Goal: Task Accomplishment & Management: Manage account settings

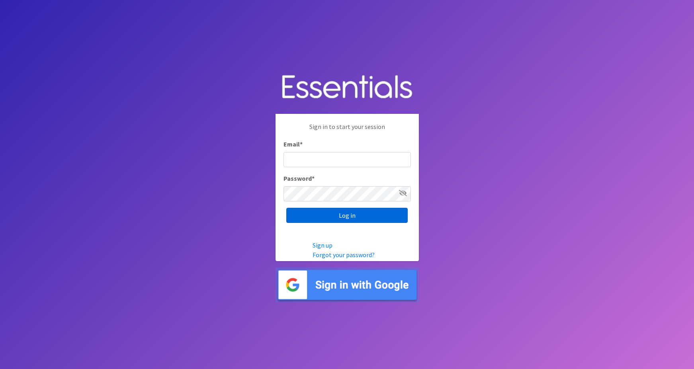
type input "maggie.schneemann@gmail.com"
click at [333, 222] on input "Log in" at bounding box center [346, 215] width 121 height 15
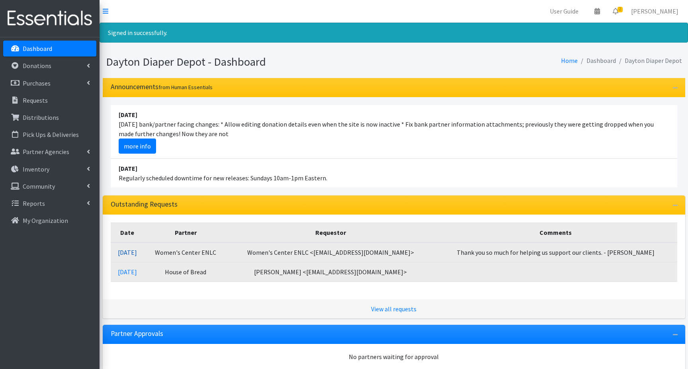
click at [137, 251] on link "08/11/2025" at bounding box center [127, 252] width 19 height 8
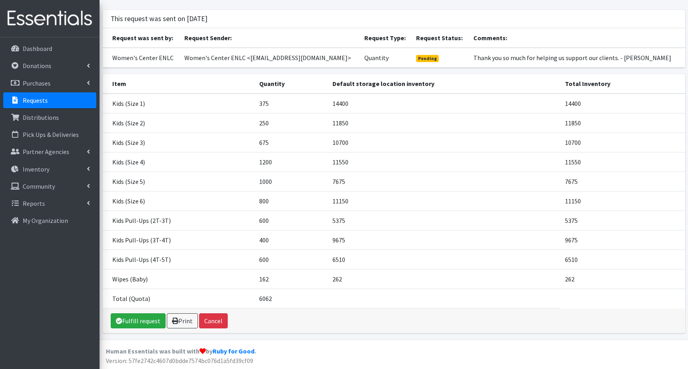
scroll to position [42, 0]
click at [136, 320] on link "Fulfill request" at bounding box center [138, 320] width 55 height 15
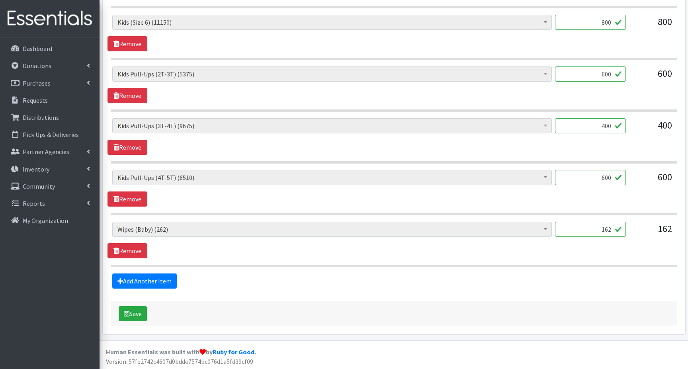
scroll to position [616, 0]
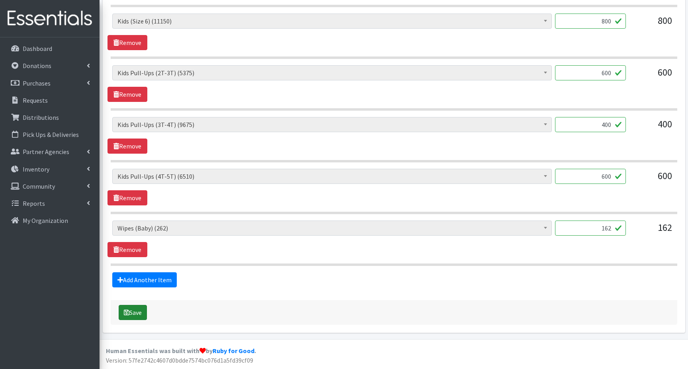
click at [139, 314] on button "Save" at bounding box center [133, 312] width 28 height 15
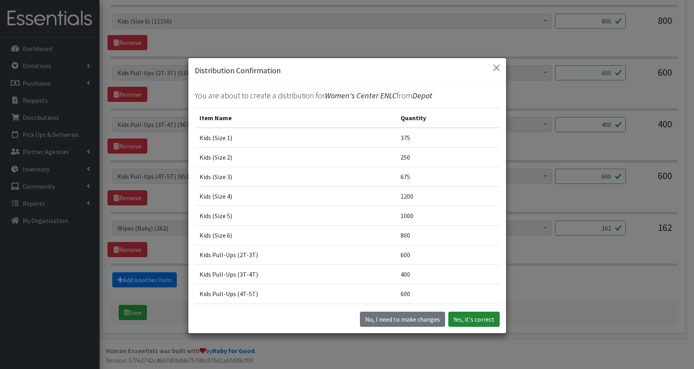
click at [460, 318] on button "Yes, it's correct" at bounding box center [473, 319] width 51 height 15
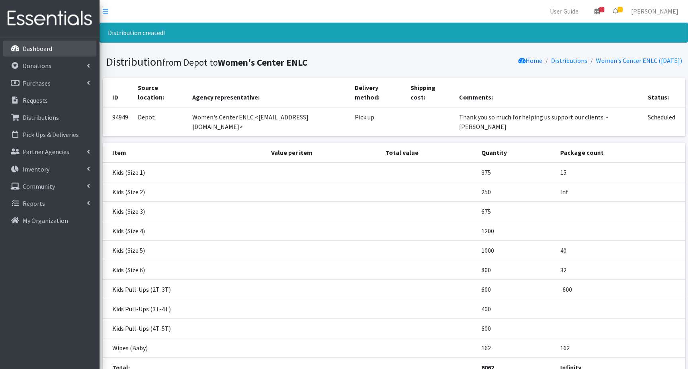
click at [40, 50] on p "Dashboard" at bounding box center [37, 49] width 29 height 8
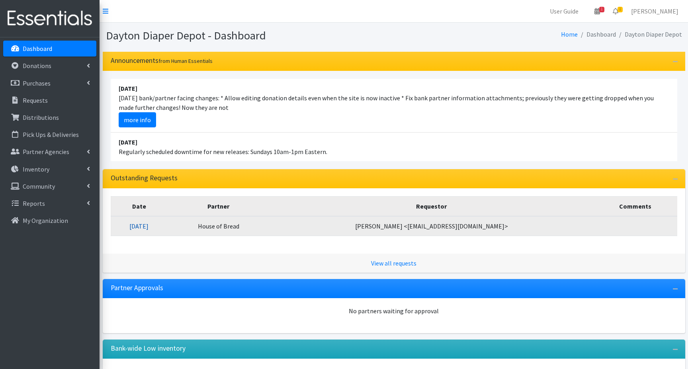
click at [148, 226] on link "08/07/2025" at bounding box center [138, 226] width 19 height 8
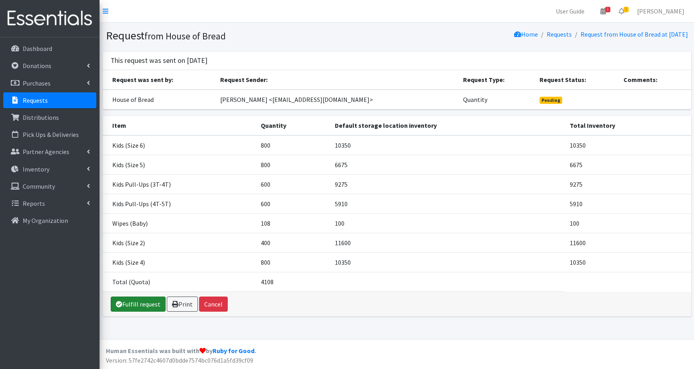
click at [136, 305] on link "Fulfill request" at bounding box center [138, 303] width 55 height 15
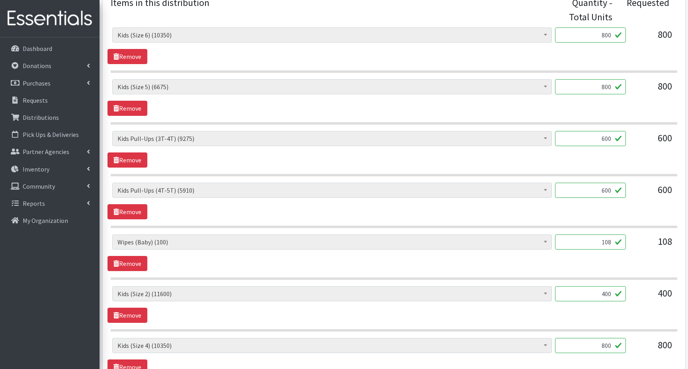
scroll to position [461, 0]
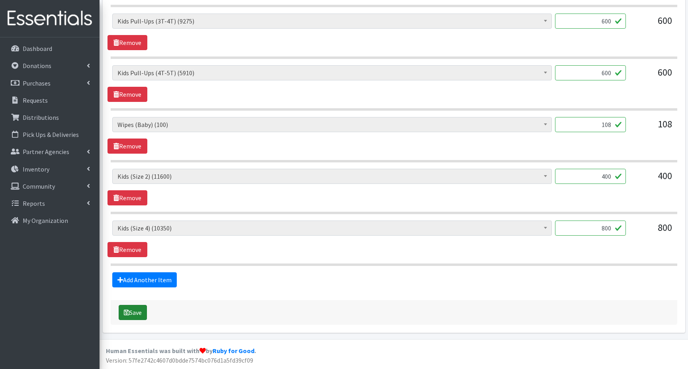
click at [134, 312] on button "Save" at bounding box center [133, 312] width 28 height 15
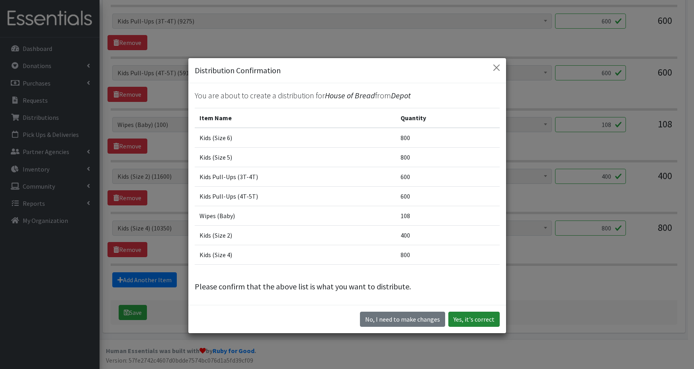
click at [460, 318] on button "Yes, it's correct" at bounding box center [473, 319] width 51 height 15
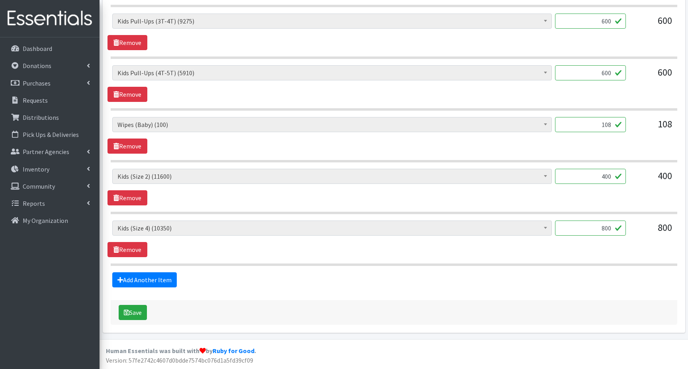
scroll to position [431, 0]
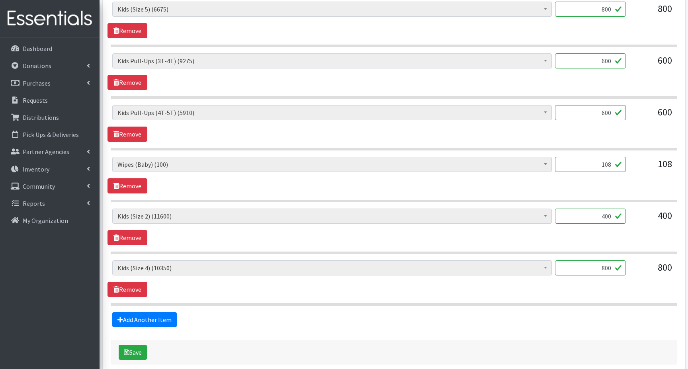
click at [600, 164] on input "108" at bounding box center [590, 164] width 71 height 15
type input "8"
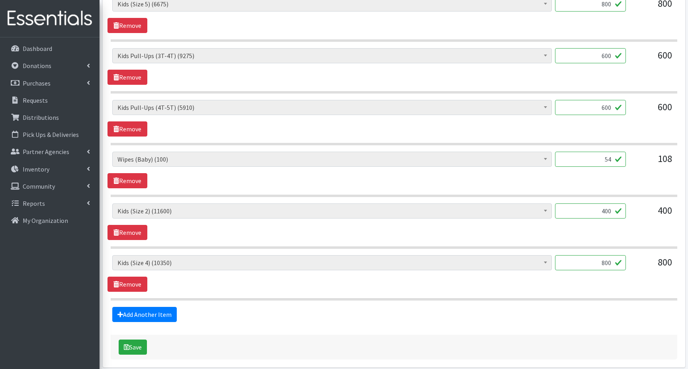
scroll to position [471, 0]
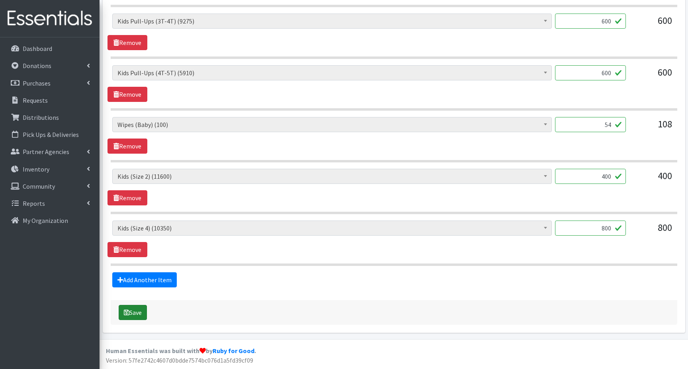
type input "54"
click at [135, 312] on button "Save" at bounding box center [133, 312] width 28 height 15
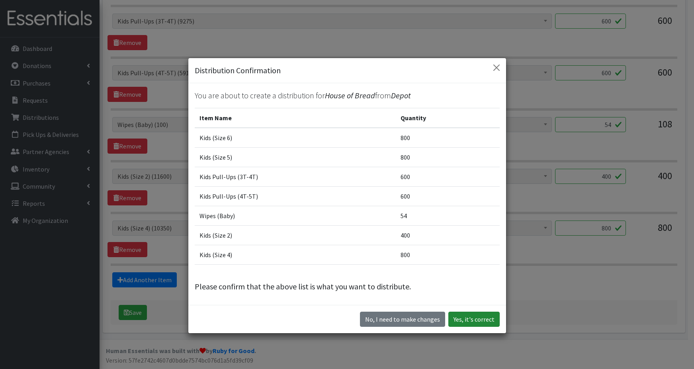
click at [481, 321] on button "Yes, it's correct" at bounding box center [473, 319] width 51 height 15
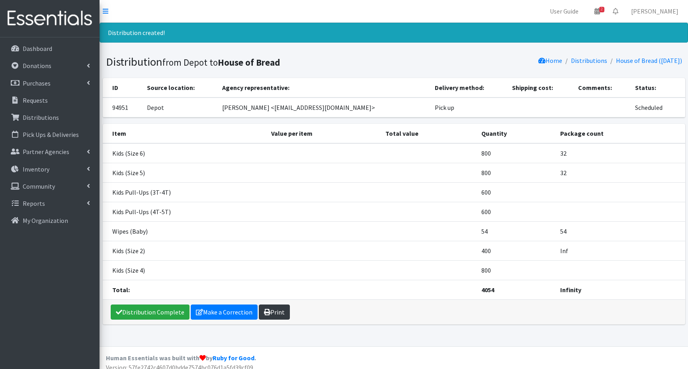
click at [273, 311] on link "Print" at bounding box center [274, 311] width 31 height 15
click at [35, 117] on p "Distributions" at bounding box center [41, 117] width 36 height 8
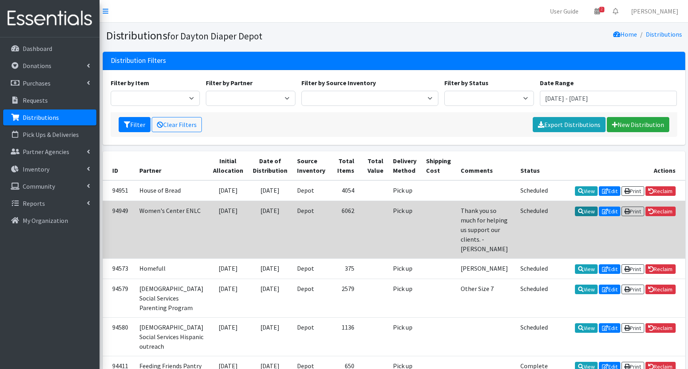
click at [581, 216] on link "View" at bounding box center [586, 212] width 23 height 10
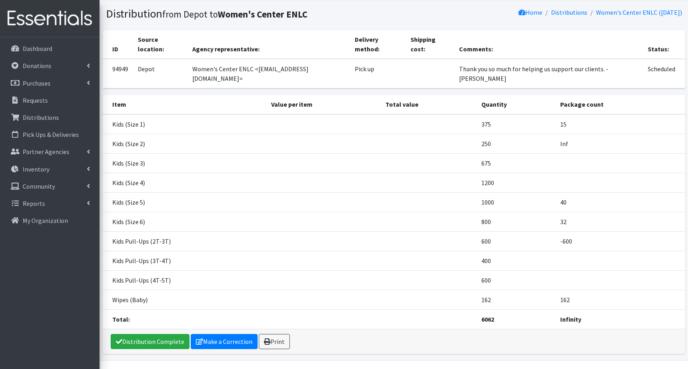
scroll to position [43, 0]
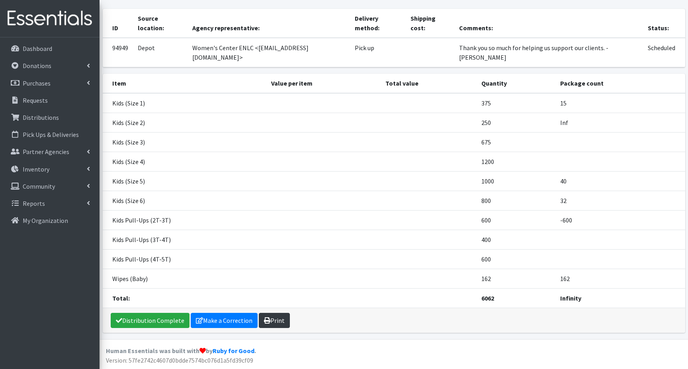
click at [267, 321] on icon at bounding box center [267, 320] width 6 height 6
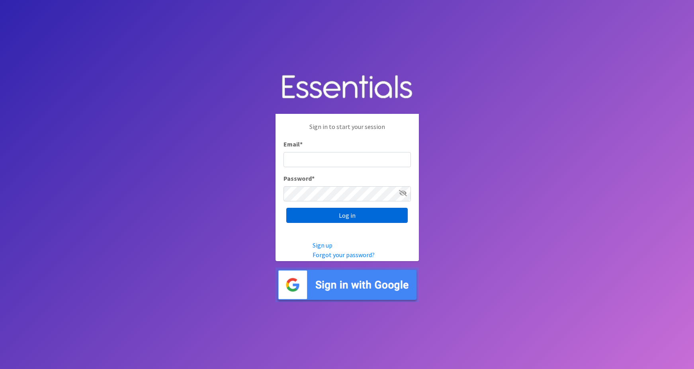
type input "[PERSON_NAME][EMAIL_ADDRESS][PERSON_NAME][DOMAIN_NAME]"
click at [322, 216] on input "Log in" at bounding box center [346, 215] width 121 height 15
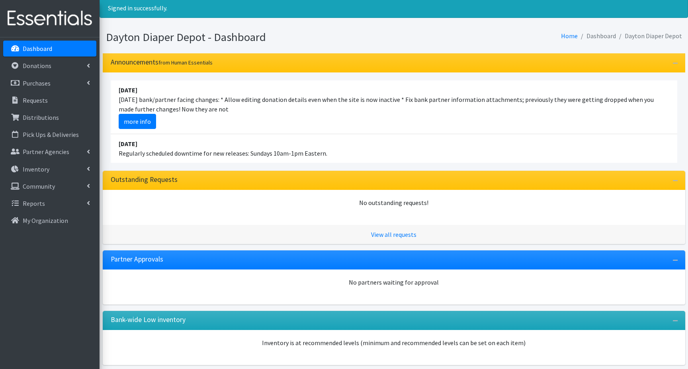
scroll to position [57, 0]
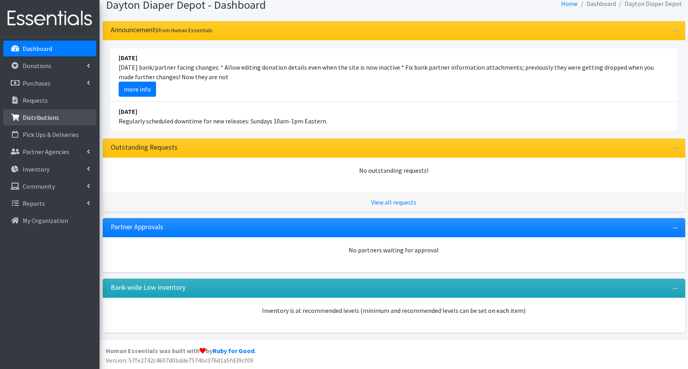
click at [33, 117] on p "Distributions" at bounding box center [41, 117] width 36 height 8
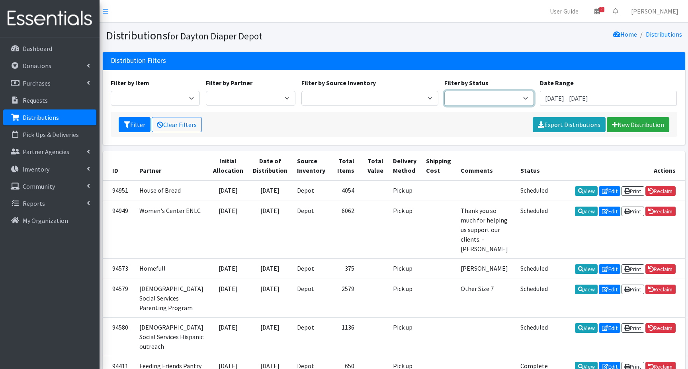
drag, startPoint x: 498, startPoint y: 96, endPoint x: 493, endPoint y: 100, distance: 6.6
click at [498, 96] on select "Scheduled Complete" at bounding box center [489, 98] width 90 height 15
select select "5"
click at [444, 91] on select "Scheduled Complete" at bounding box center [489, 98] width 90 height 15
click at [133, 125] on button "Filter" at bounding box center [135, 124] width 32 height 15
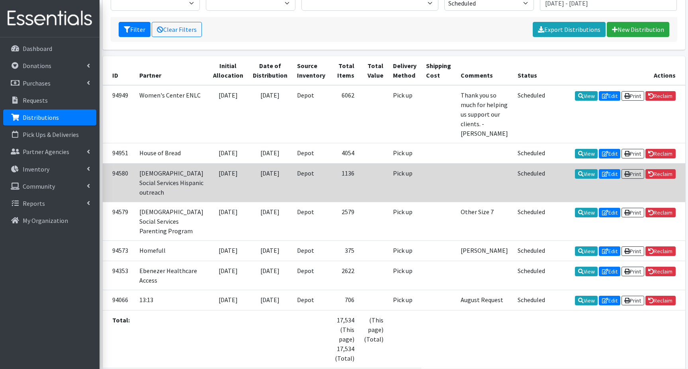
scroll to position [119, 0]
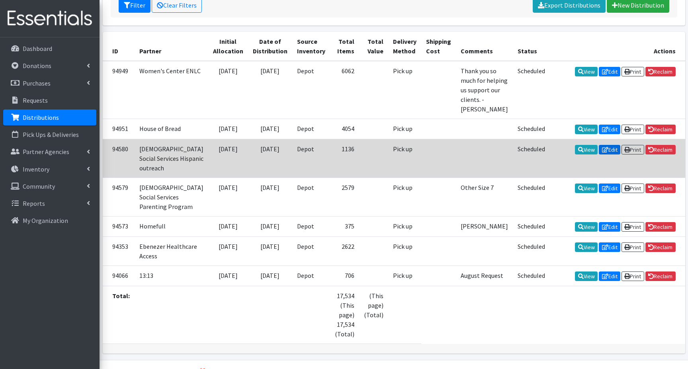
click at [607, 154] on link "Edit" at bounding box center [608, 150] width 21 height 10
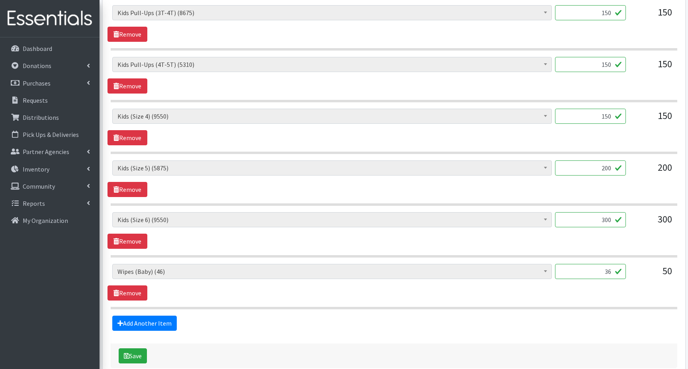
scroll to position [438, 0]
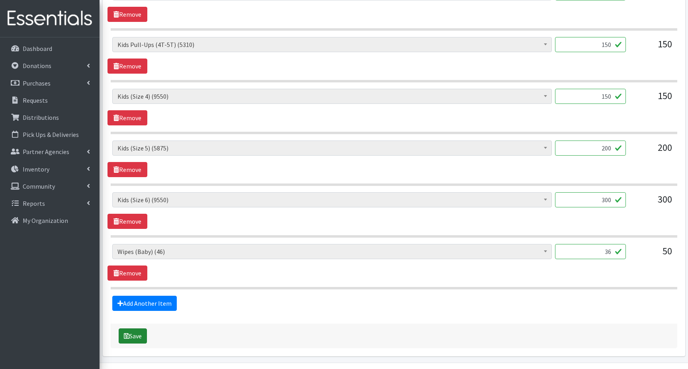
click at [131, 337] on button "Save" at bounding box center [133, 335] width 28 height 15
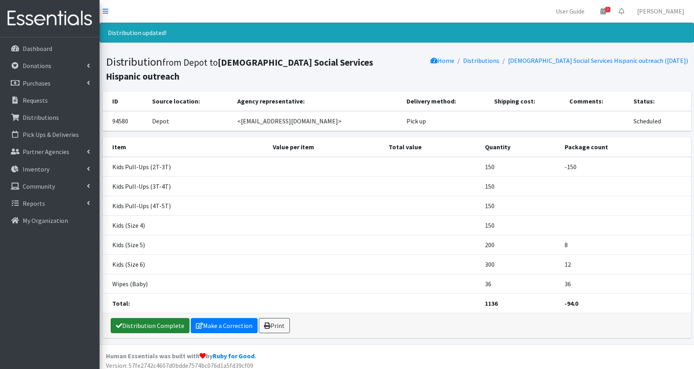
click at [145, 318] on link "Distribution Complete" at bounding box center [150, 325] width 79 height 15
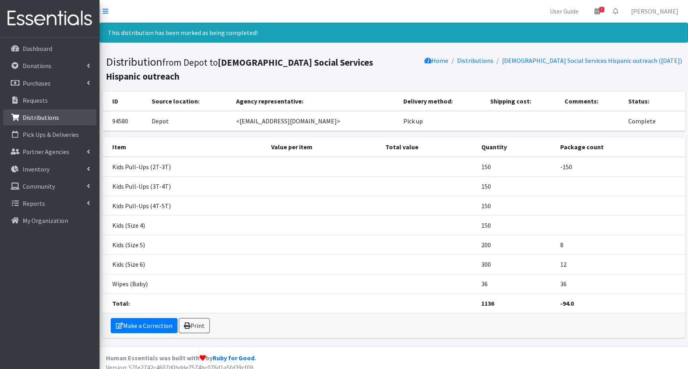
drag, startPoint x: 54, startPoint y: 118, endPoint x: 63, endPoint y: 115, distance: 9.3
click at [55, 117] on p "Distributions" at bounding box center [41, 117] width 36 height 8
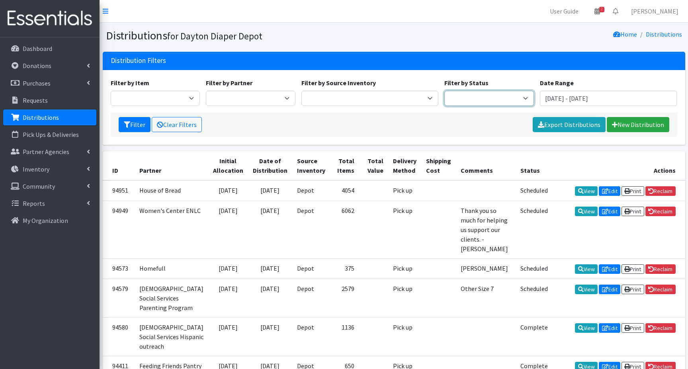
click at [500, 97] on select "Scheduled Complete" at bounding box center [489, 98] width 90 height 15
select select "5"
click at [444, 91] on select "Scheduled Complete" at bounding box center [489, 98] width 90 height 15
click at [133, 123] on button "Filter" at bounding box center [135, 124] width 32 height 15
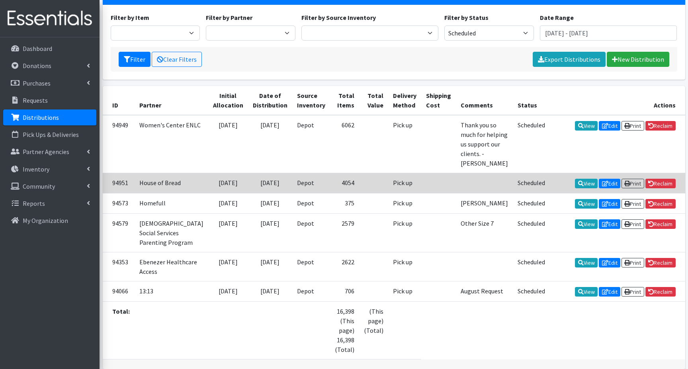
scroll to position [80, 0]
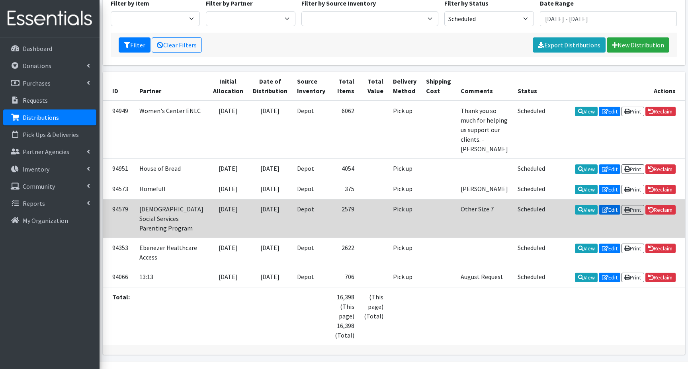
click at [607, 214] on link "Edit" at bounding box center [608, 210] width 21 height 10
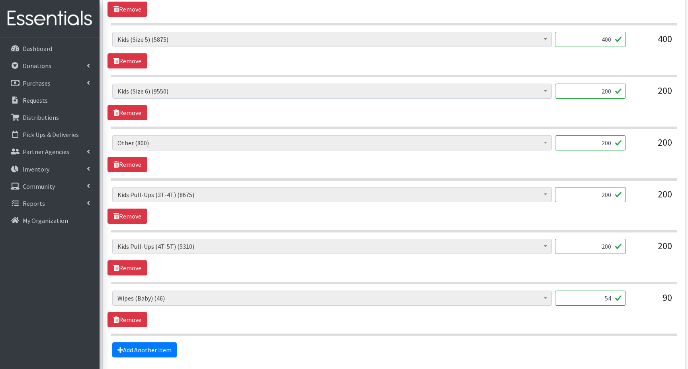
scroll to position [565, 0]
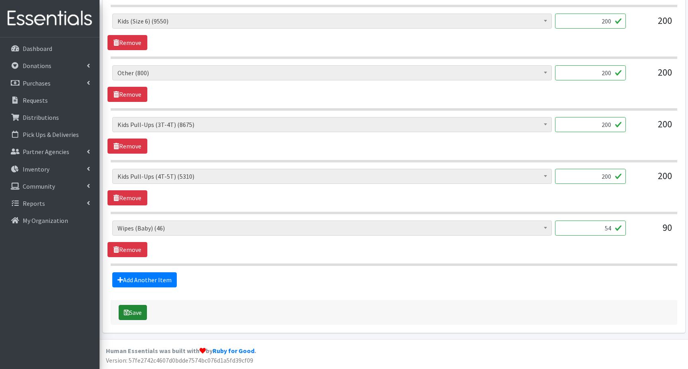
click at [133, 315] on button "Save" at bounding box center [133, 312] width 28 height 15
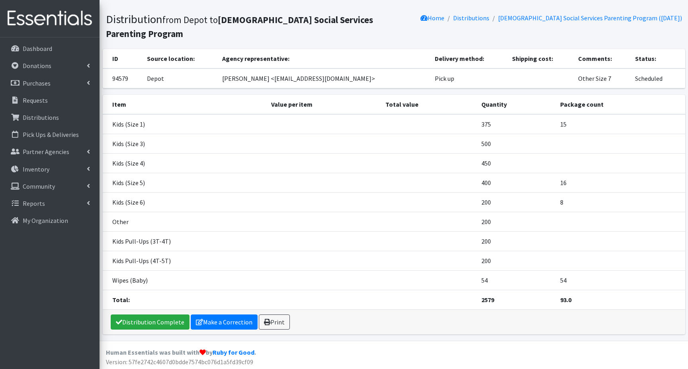
scroll to position [44, 0]
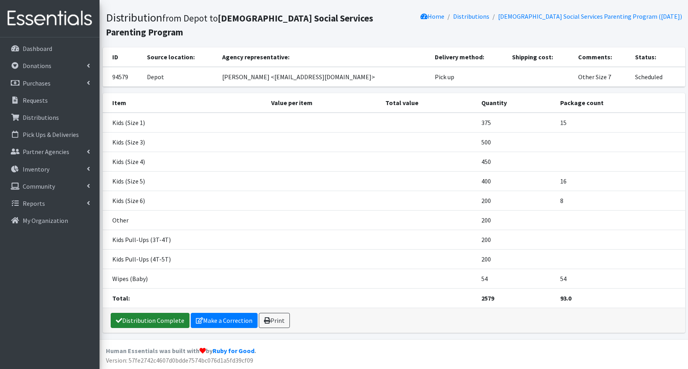
click at [136, 321] on link "Distribution Complete" at bounding box center [150, 320] width 79 height 15
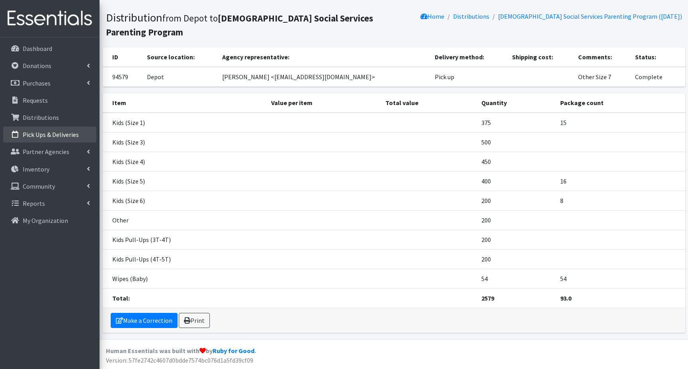
scroll to position [0, 0]
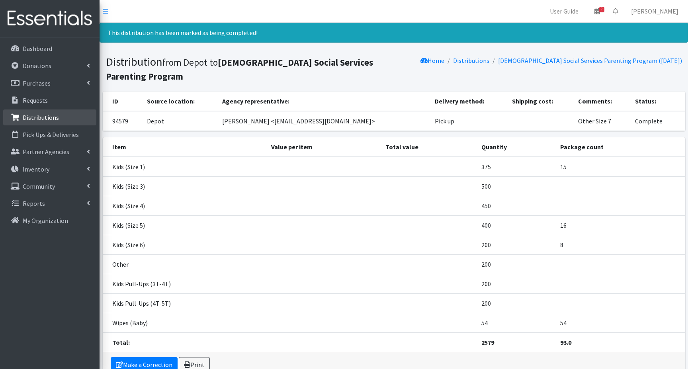
click at [42, 115] on p "Distributions" at bounding box center [41, 117] width 36 height 8
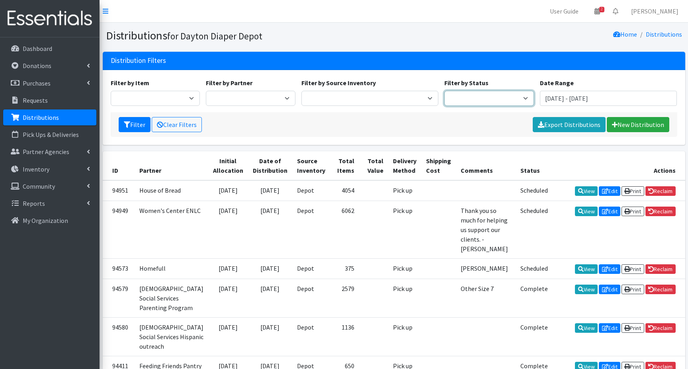
click at [503, 99] on select "Scheduled Complete" at bounding box center [489, 98] width 90 height 15
select select "5"
click at [444, 91] on select "Scheduled Complete" at bounding box center [489, 98] width 90 height 15
click at [131, 125] on button "Filter" at bounding box center [135, 124] width 32 height 15
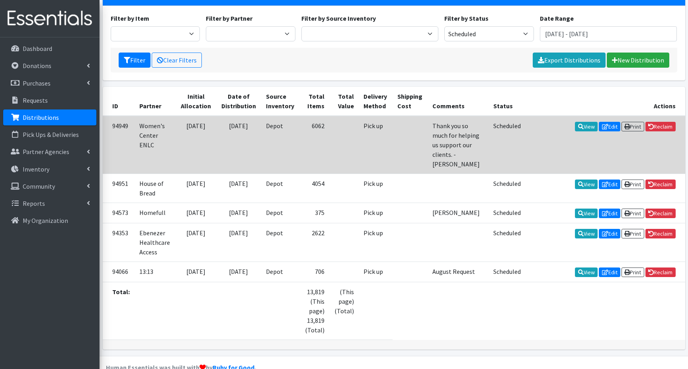
scroll to position [72, 0]
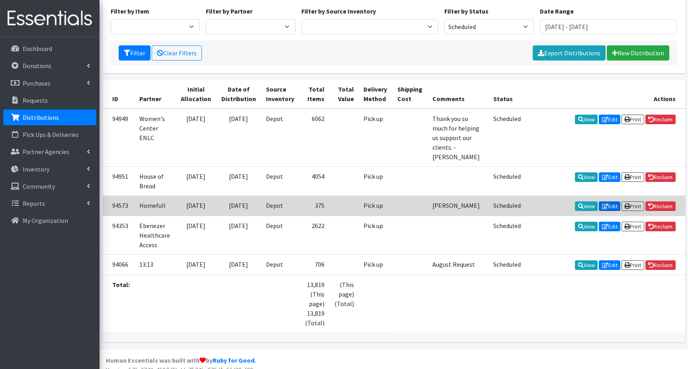
click at [606, 201] on link "Edit" at bounding box center [608, 206] width 21 height 10
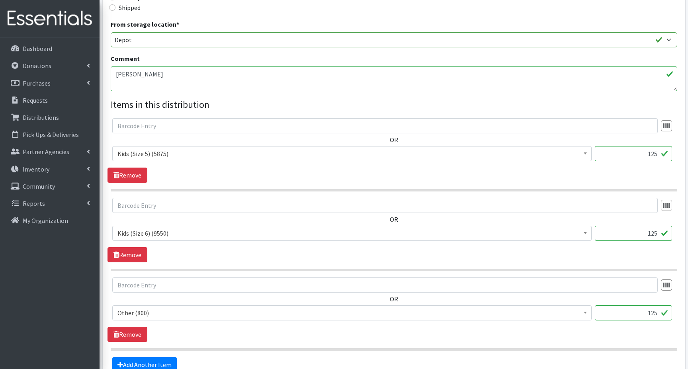
scroll to position [320, 0]
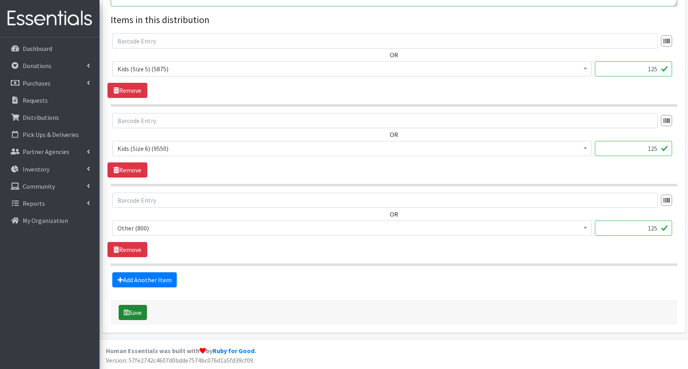
click at [132, 315] on button "Save" at bounding box center [133, 312] width 28 height 15
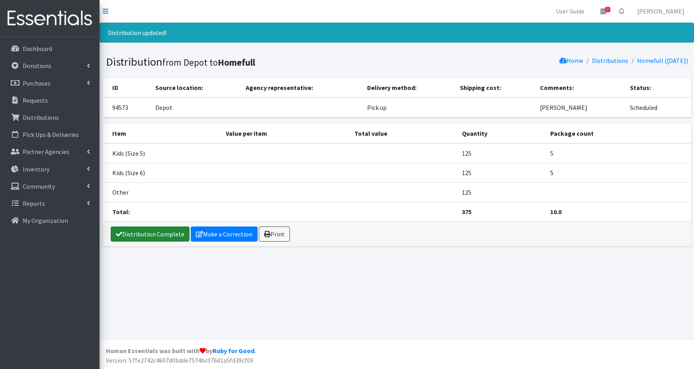
click at [136, 233] on link "Distribution Complete" at bounding box center [150, 233] width 79 height 15
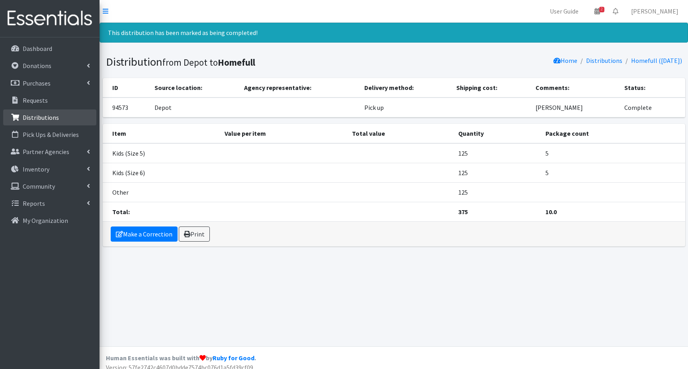
click at [49, 117] on p "Distributions" at bounding box center [41, 117] width 36 height 8
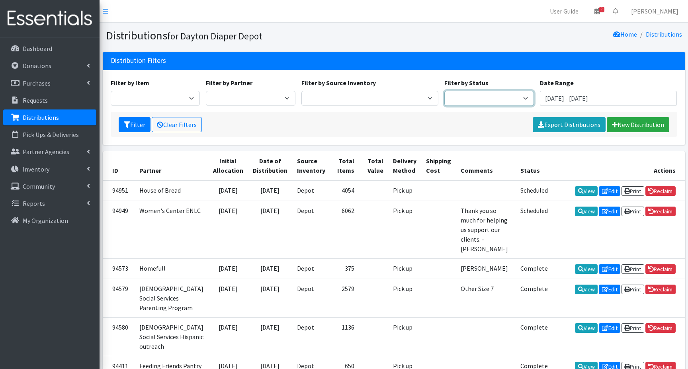
click at [516, 97] on select "Scheduled Complete" at bounding box center [489, 98] width 90 height 15
select select "5"
click at [444, 91] on select "Scheduled Complete" at bounding box center [489, 98] width 90 height 15
click at [133, 126] on button "Filter" at bounding box center [135, 124] width 32 height 15
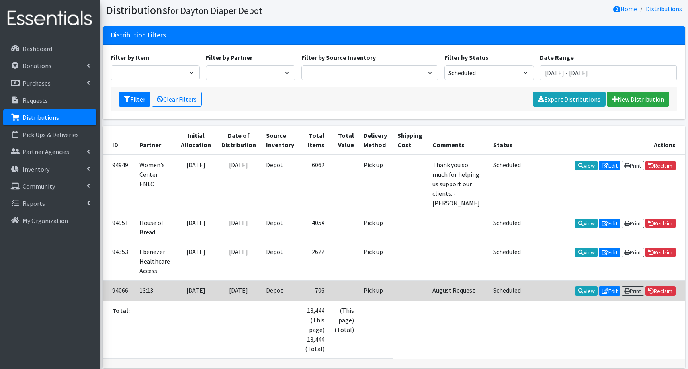
scroll to position [51, 0]
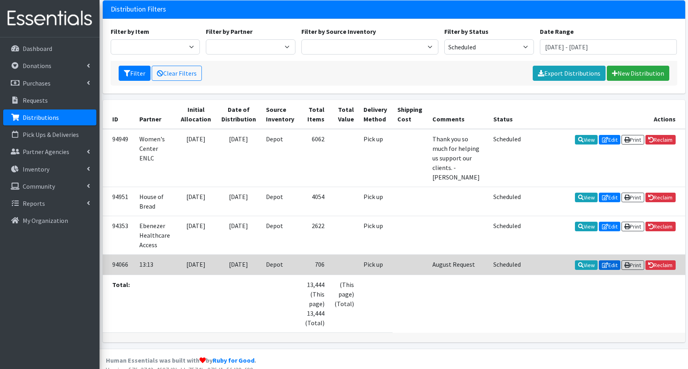
click at [605, 260] on link "Edit" at bounding box center [608, 265] width 21 height 10
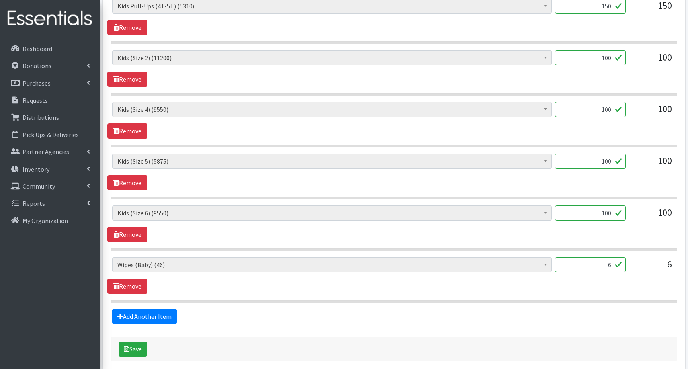
scroll to position [461, 0]
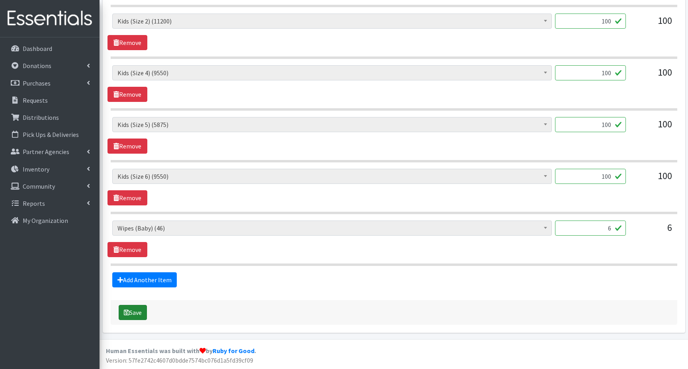
click at [131, 311] on button "Save" at bounding box center [133, 312] width 28 height 15
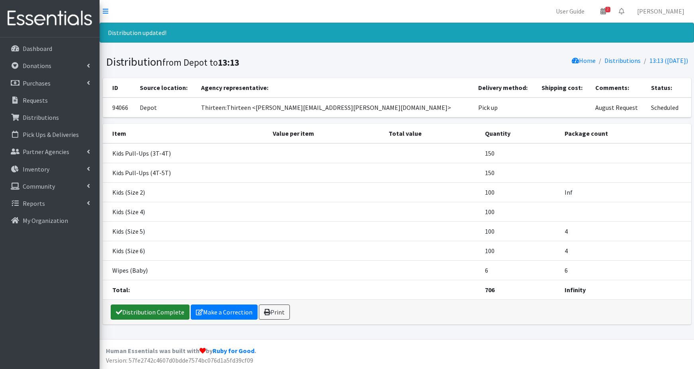
click at [154, 313] on link "Distribution Complete" at bounding box center [150, 311] width 79 height 15
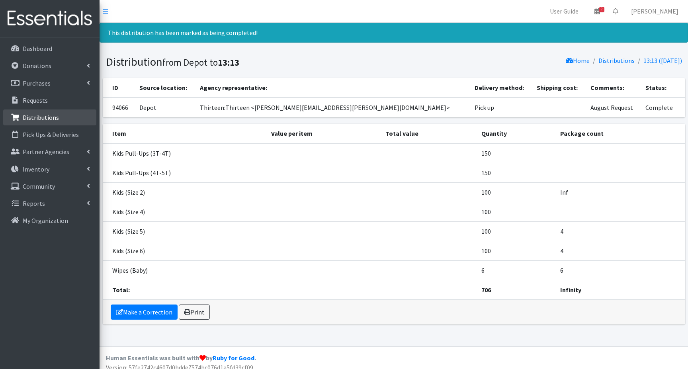
click at [51, 117] on p "Distributions" at bounding box center [41, 117] width 36 height 8
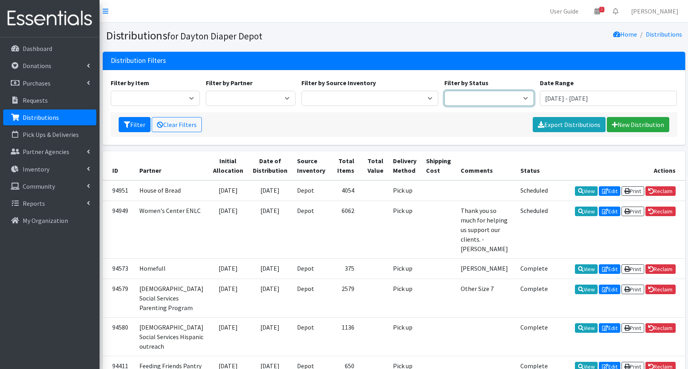
click at [484, 98] on select "Scheduled Complete" at bounding box center [489, 98] width 90 height 15
select select "5"
click at [444, 91] on select "Scheduled Complete" at bounding box center [489, 98] width 90 height 15
click at [130, 125] on icon "submit" at bounding box center [127, 124] width 6 height 6
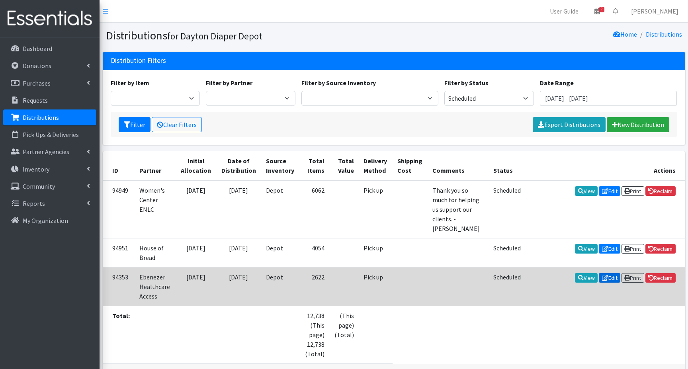
click at [607, 273] on link "Edit" at bounding box center [608, 278] width 21 height 10
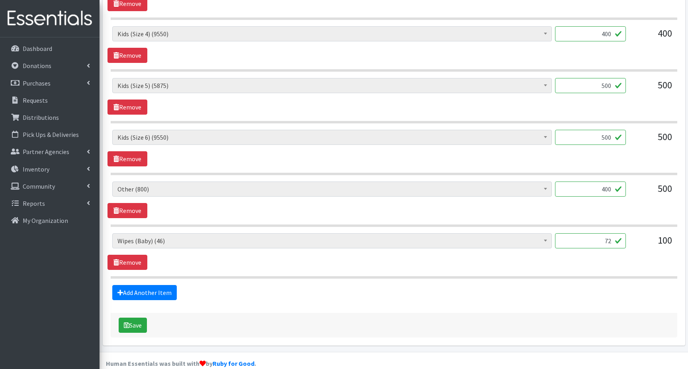
scroll to position [513, 0]
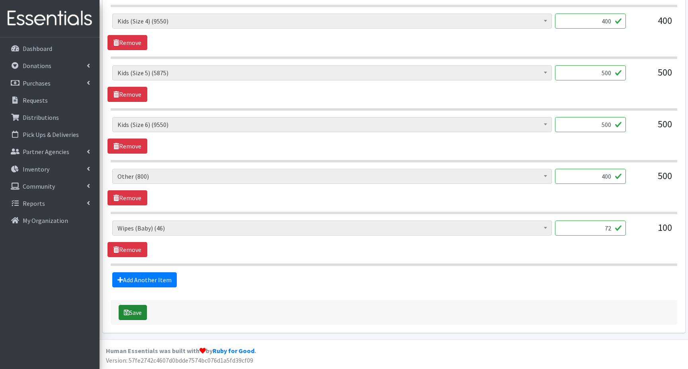
click at [131, 312] on button "Save" at bounding box center [133, 312] width 28 height 15
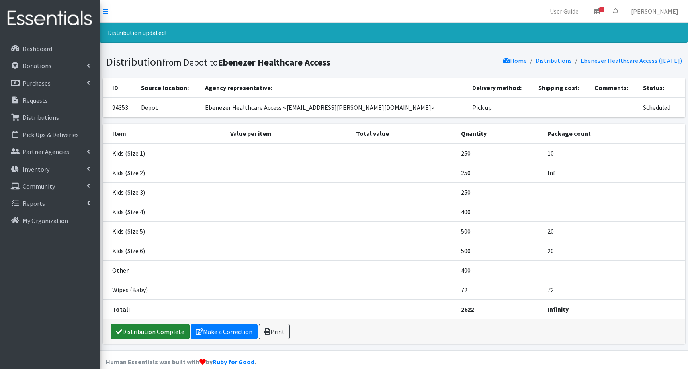
click at [140, 331] on link "Distribution Complete" at bounding box center [150, 331] width 79 height 15
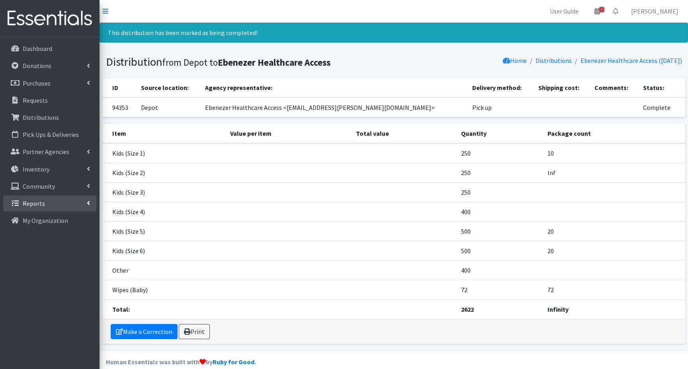
click at [41, 205] on p "Reports" at bounding box center [34, 203] width 22 height 8
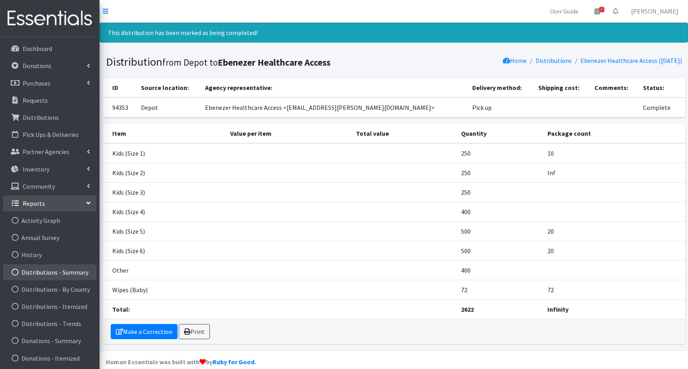
click at [46, 273] on link "Distributions - Summary" at bounding box center [49, 272] width 93 height 16
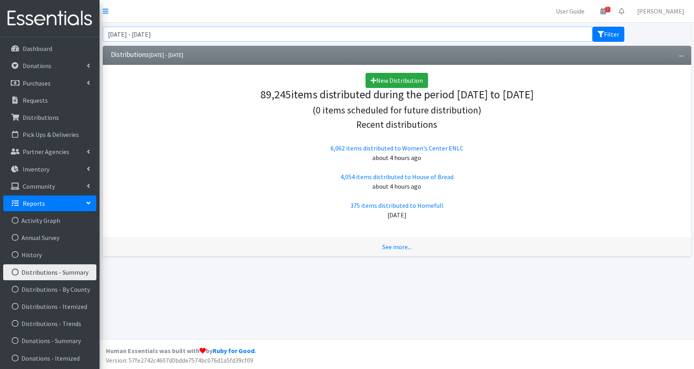
click at [153, 36] on input "June 12, 2025 - September 12, 2025" at bounding box center [348, 34] width 490 height 15
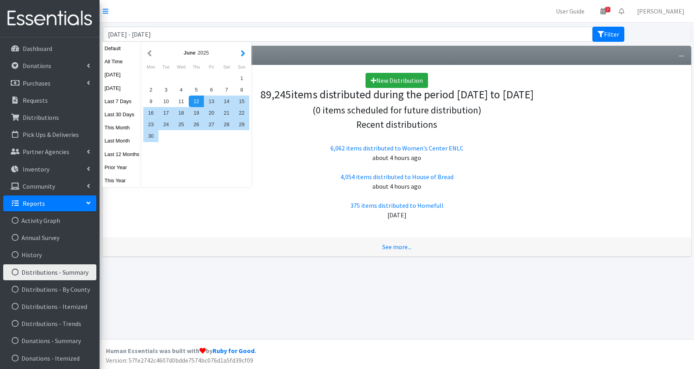
click at [242, 53] on button "button" at bounding box center [243, 53] width 8 height 10
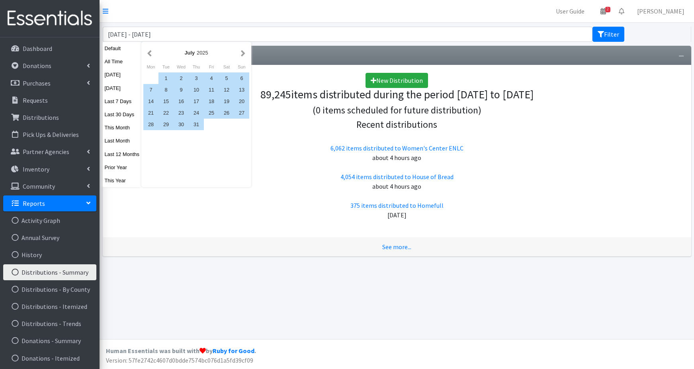
click at [242, 53] on button "button" at bounding box center [243, 53] width 8 height 10
click at [210, 76] on div "1" at bounding box center [211, 78] width 15 height 12
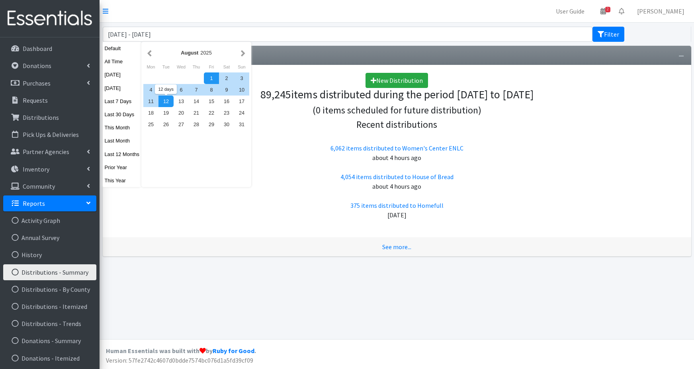
click at [167, 101] on div "12" at bounding box center [165, 102] width 15 height 12
type input "August 1, 2025 - August 12, 2025"
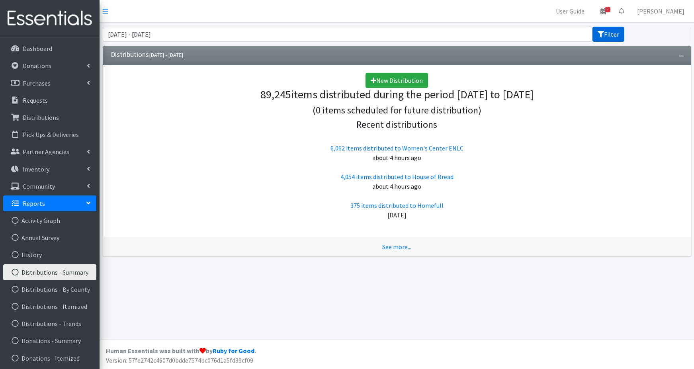
click at [602, 35] on icon "submit" at bounding box center [600, 34] width 6 height 6
click at [394, 247] on link "See more..." at bounding box center [396, 247] width 29 height 8
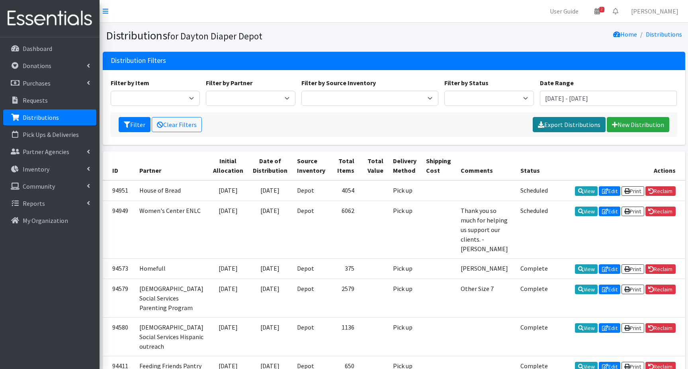
click at [563, 125] on link "Export Distributions" at bounding box center [568, 124] width 73 height 15
click at [33, 48] on p "Dashboard" at bounding box center [37, 49] width 29 height 8
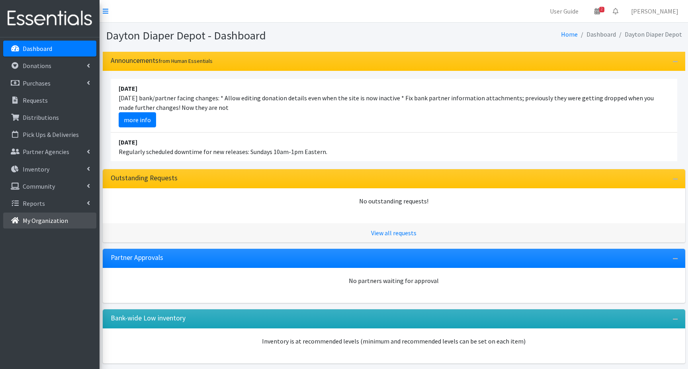
click at [47, 222] on p "My Organization" at bounding box center [45, 220] width 45 height 8
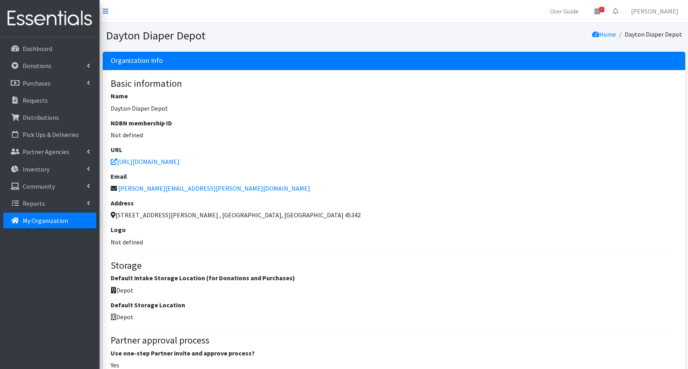
click at [121, 231] on h6 "Logo" at bounding box center [394, 230] width 566 height 8
click at [126, 245] on p "Not defined" at bounding box center [394, 242] width 566 height 10
click at [118, 230] on h6 "Logo" at bounding box center [394, 230] width 566 height 8
click at [118, 231] on h6 "Logo" at bounding box center [394, 230] width 566 height 8
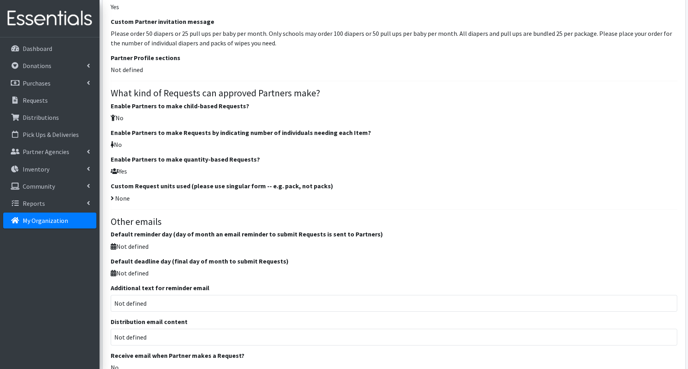
scroll to position [398, 0]
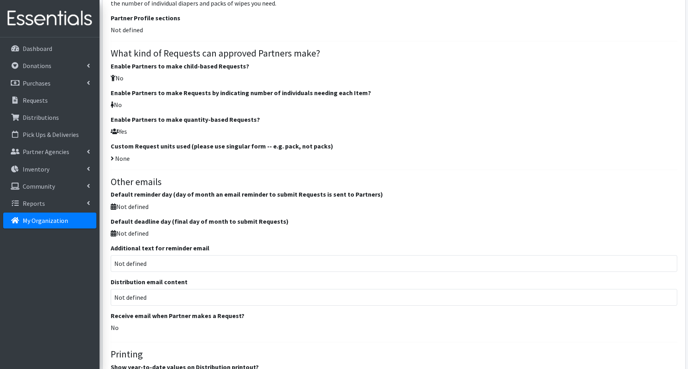
click at [117, 263] on div "Not defined" at bounding box center [394, 263] width 566 height 17
click at [161, 265] on div "Not defined" at bounding box center [394, 263] width 566 height 17
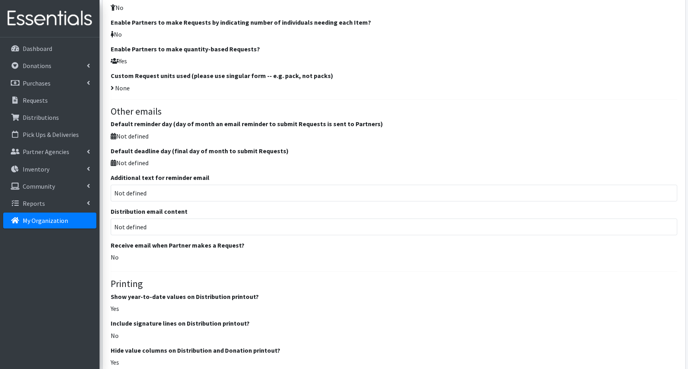
scroll to position [478, 0]
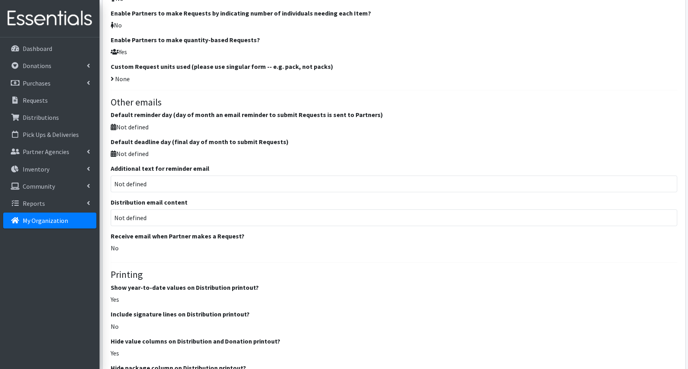
click at [149, 250] on p "No" at bounding box center [394, 248] width 566 height 10
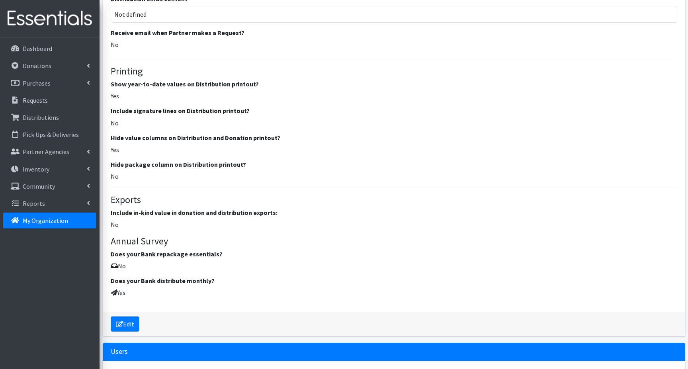
scroll to position [716, 0]
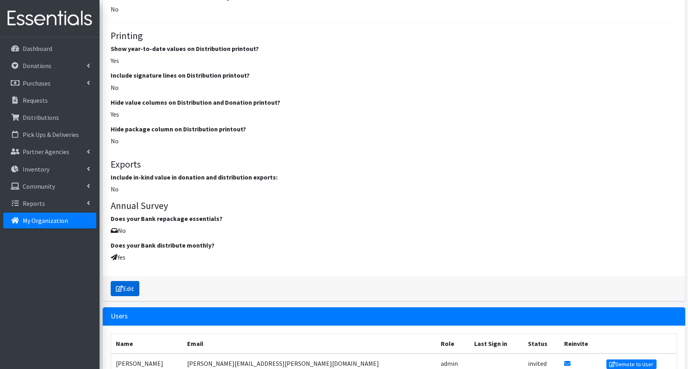
click at [128, 292] on link "Edit" at bounding box center [125, 288] width 29 height 15
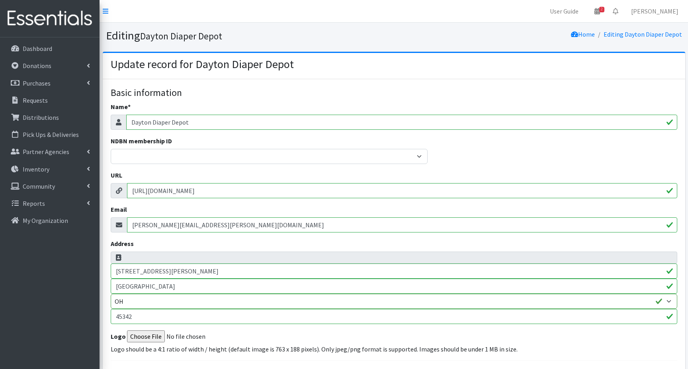
select select
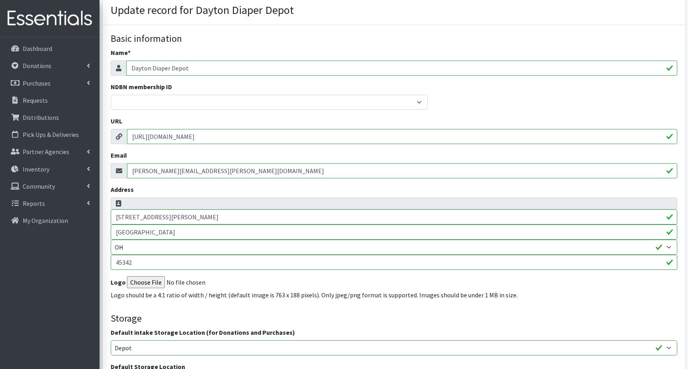
scroll to position [80, 0]
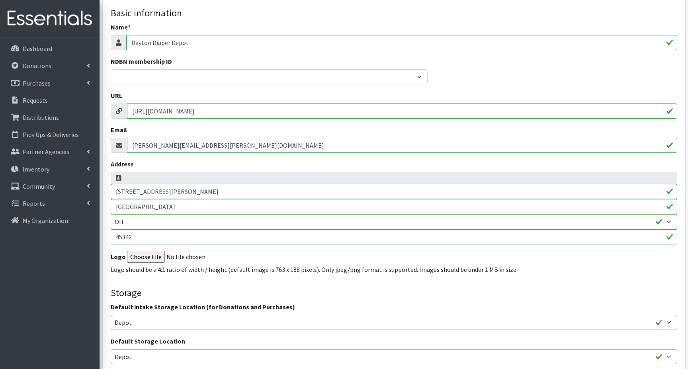
click at [151, 258] on input "Logo" at bounding box center [181, 257] width 108 height 12
type input "C:\fakepath\DDD Logo Stacked - RGB.jpg"
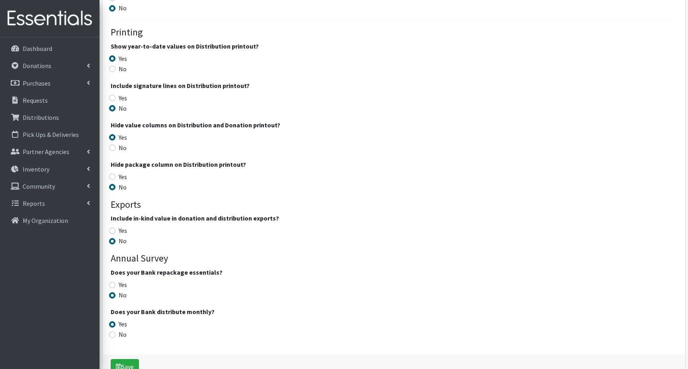
scroll to position [1040, 0]
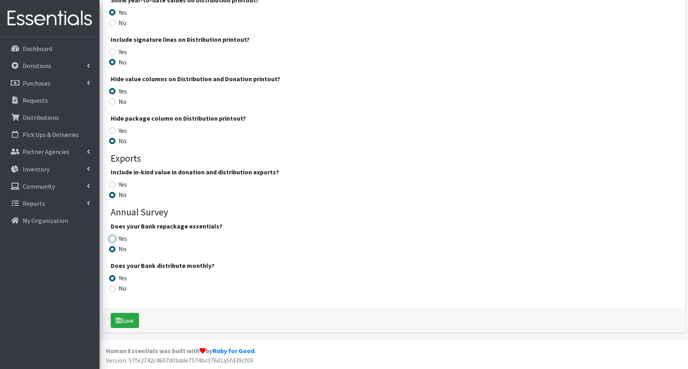
click at [113, 237] on input "Yes" at bounding box center [112, 239] width 6 height 6
radio input "true"
click at [125, 320] on button "Save" at bounding box center [125, 320] width 28 height 15
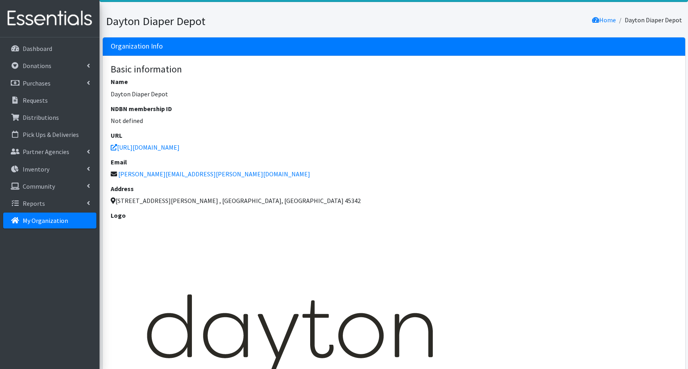
scroll to position [40, 0]
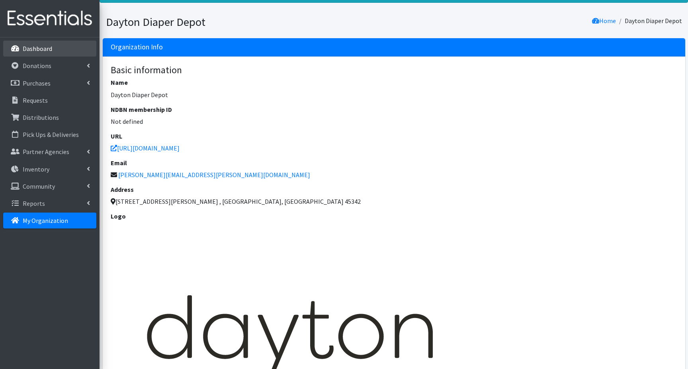
click at [35, 50] on p "Dashboard" at bounding box center [37, 49] width 29 height 8
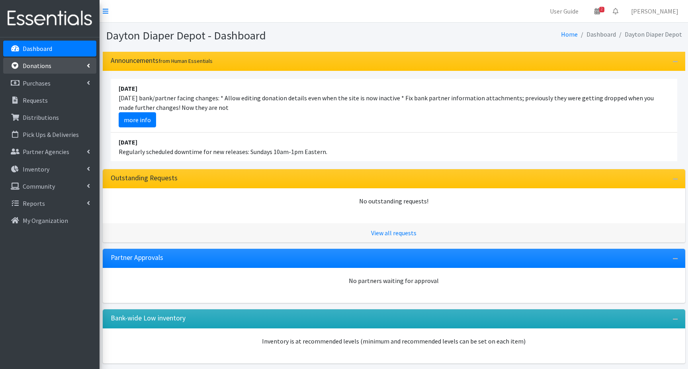
click at [38, 65] on p "Donations" at bounding box center [37, 66] width 29 height 8
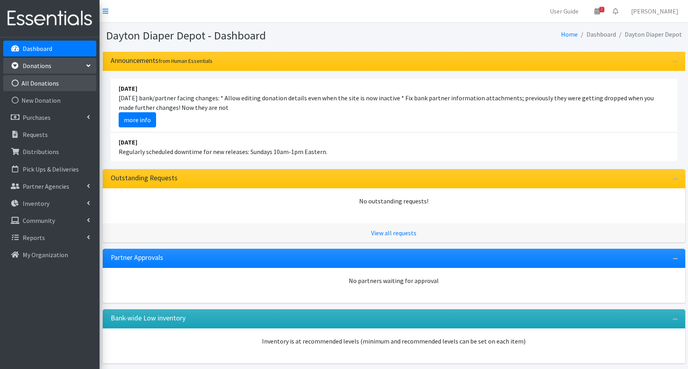
click at [39, 86] on link "All Donations" at bounding box center [49, 83] width 93 height 16
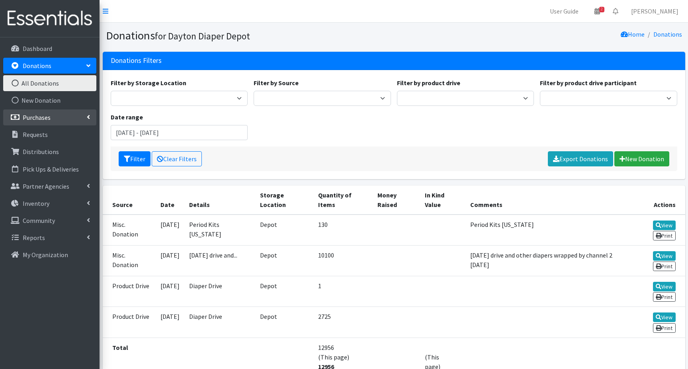
click at [40, 118] on p "Purchases" at bounding box center [37, 117] width 28 height 8
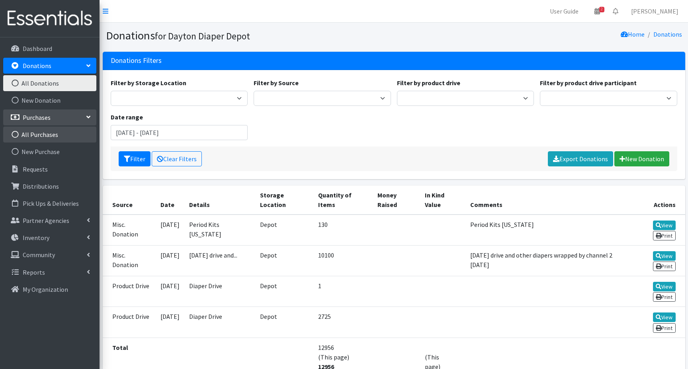
click at [42, 135] on link "All Purchases" at bounding box center [49, 135] width 93 height 16
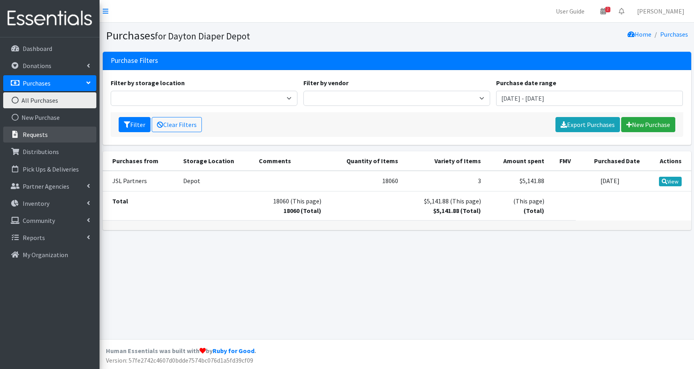
click at [35, 135] on p "Requests" at bounding box center [35, 135] width 25 height 8
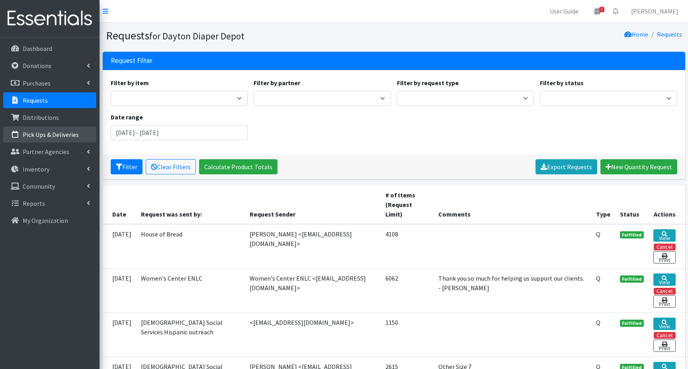
click at [40, 136] on p "Pick Ups & Deliveries" at bounding box center [51, 135] width 56 height 8
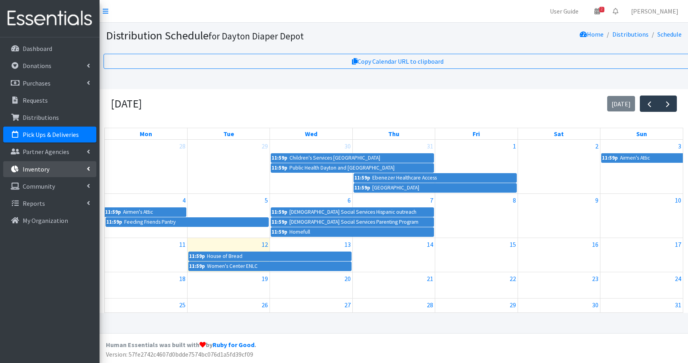
click at [43, 169] on p "Inventory" at bounding box center [36, 169] width 27 height 8
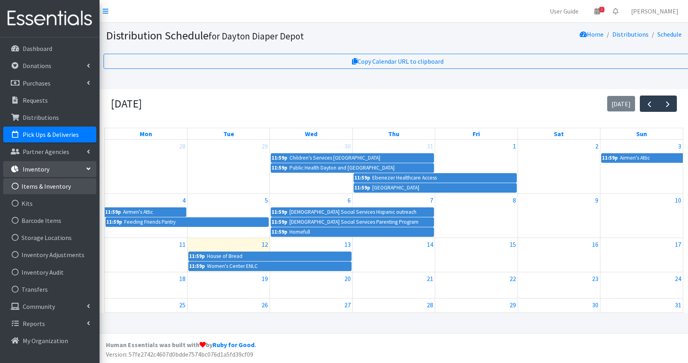
click at [45, 189] on link "Items & Inventory" at bounding box center [49, 186] width 93 height 16
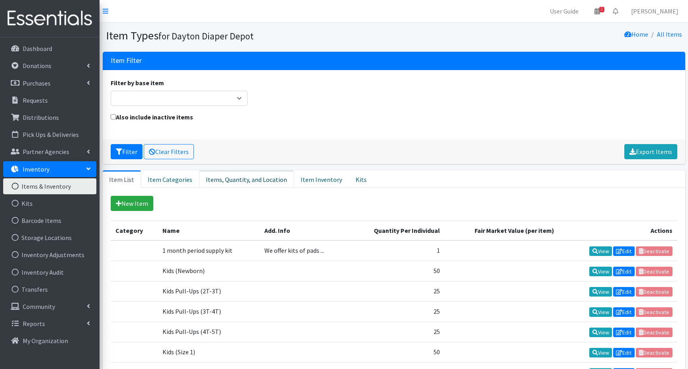
click at [249, 181] on link "Items, Quantity, and Location" at bounding box center [246, 179] width 95 height 18
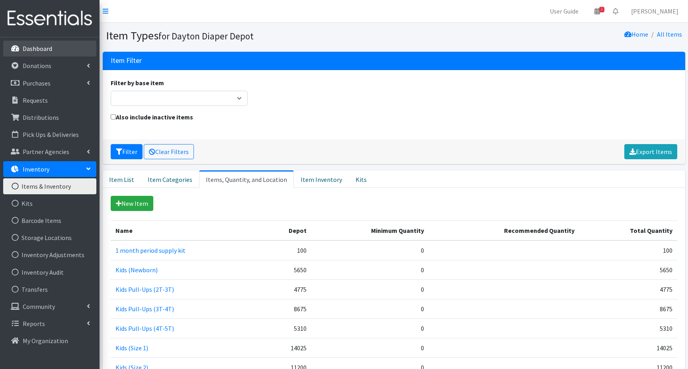
click at [35, 46] on p "Dashboard" at bounding box center [37, 49] width 29 height 8
